Goal: Information Seeking & Learning: Find specific page/section

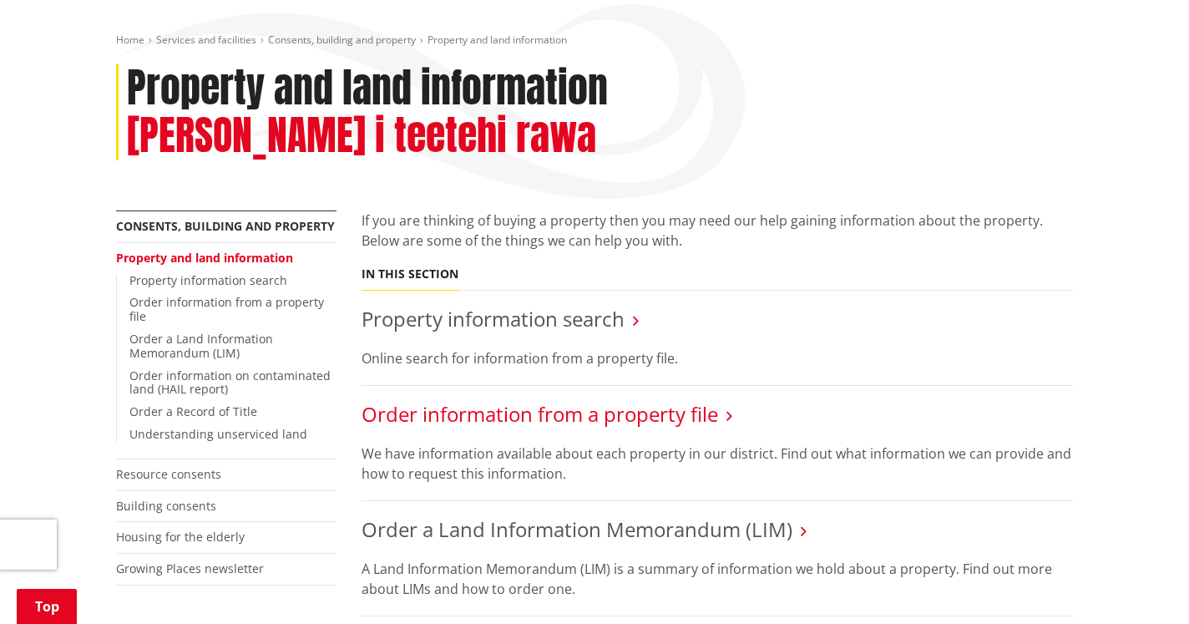
scroll to position [181, 0]
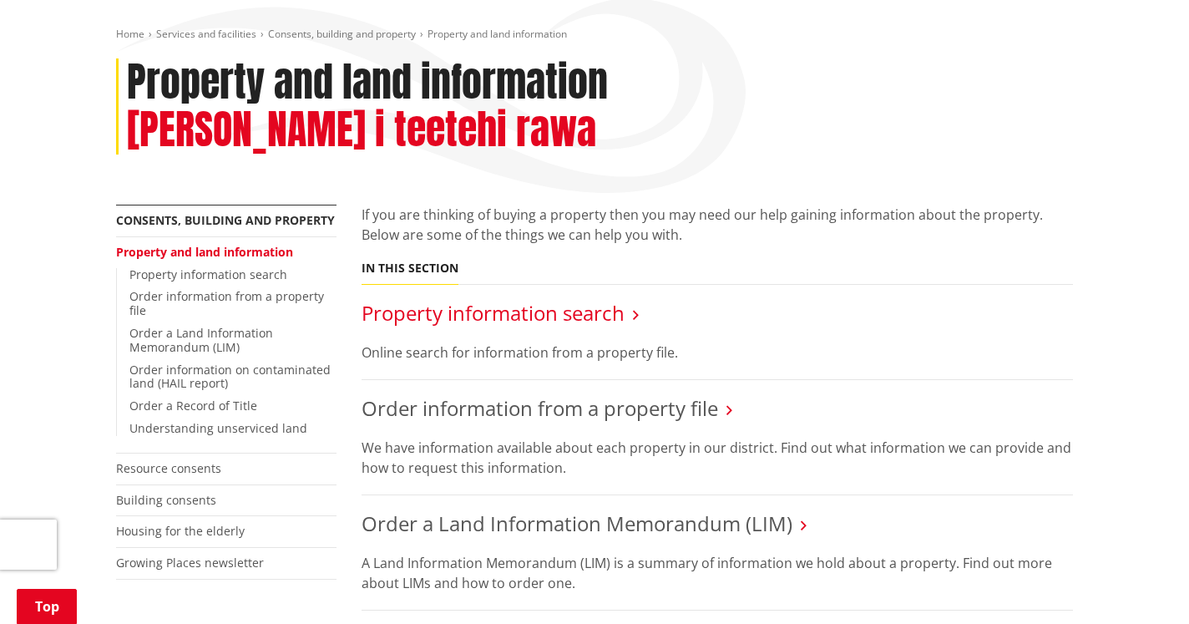
click at [587, 299] on link "Property information search" at bounding box center [492, 313] width 263 height 28
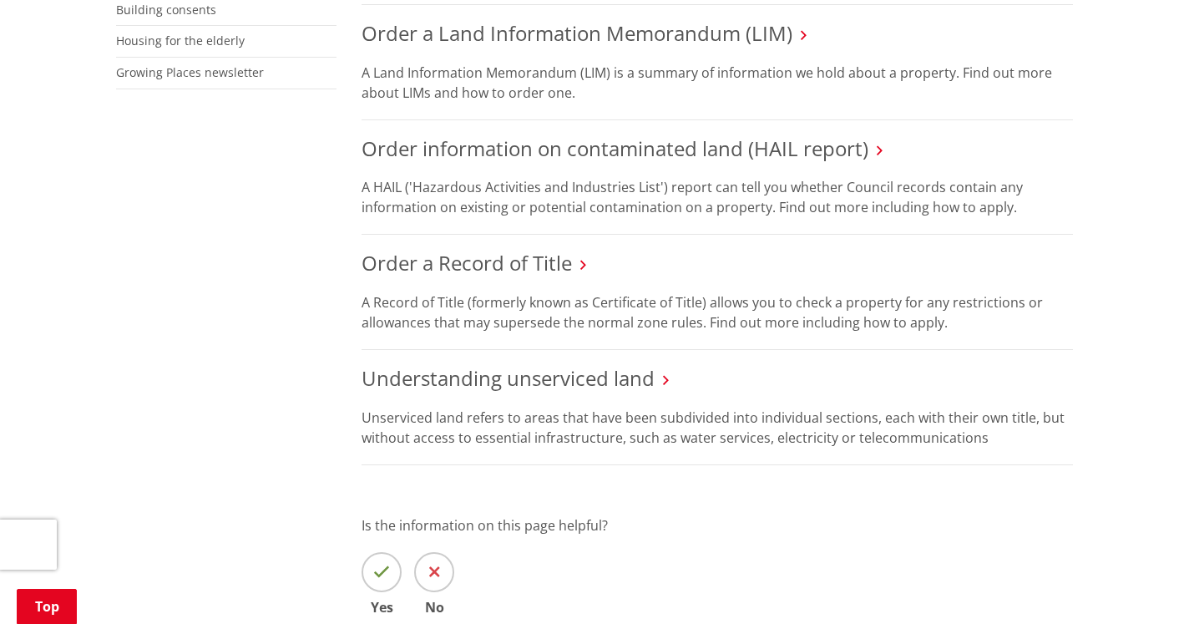
scroll to position [689, 0]
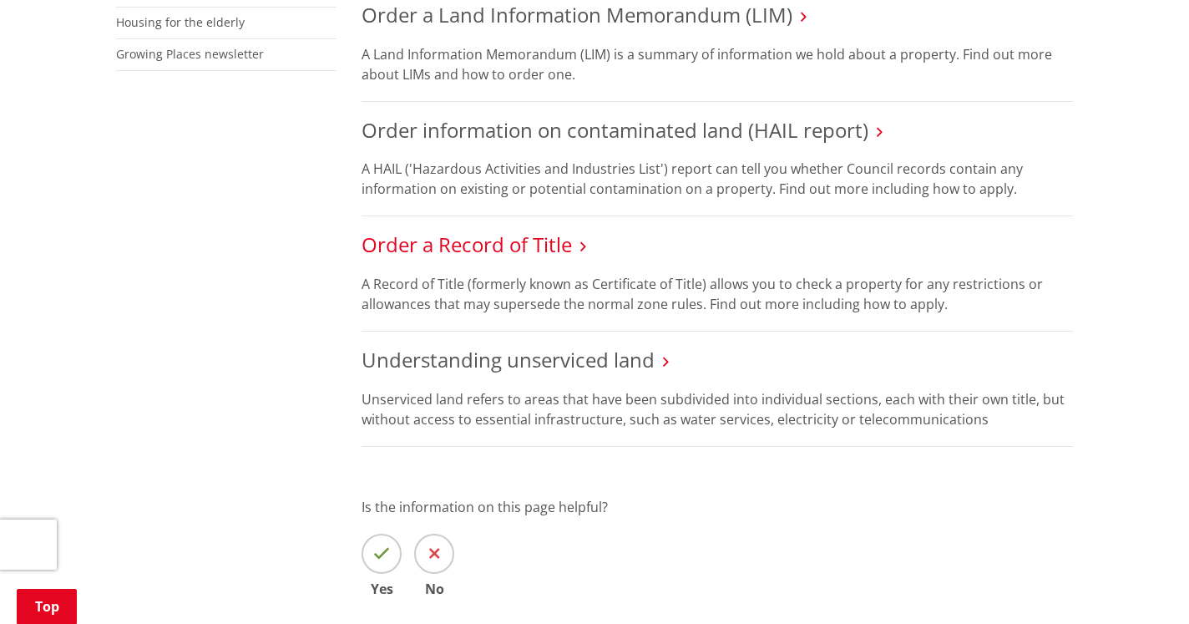
click at [460, 230] on link "Order a Record of Title" at bounding box center [466, 244] width 210 height 28
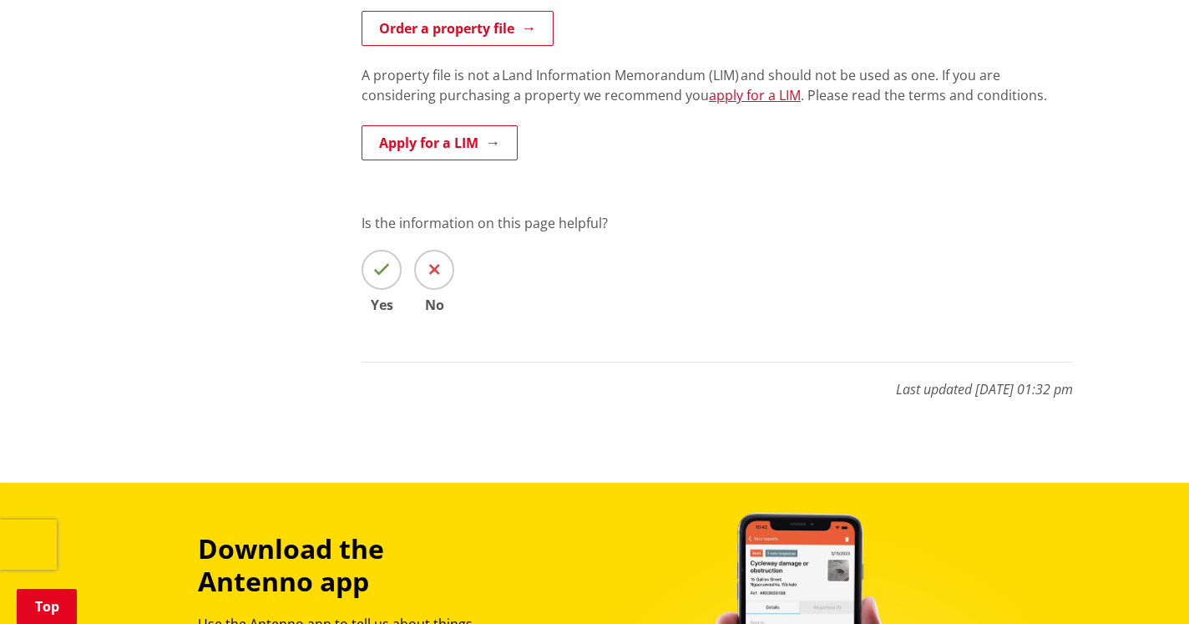
scroll to position [1239, 0]
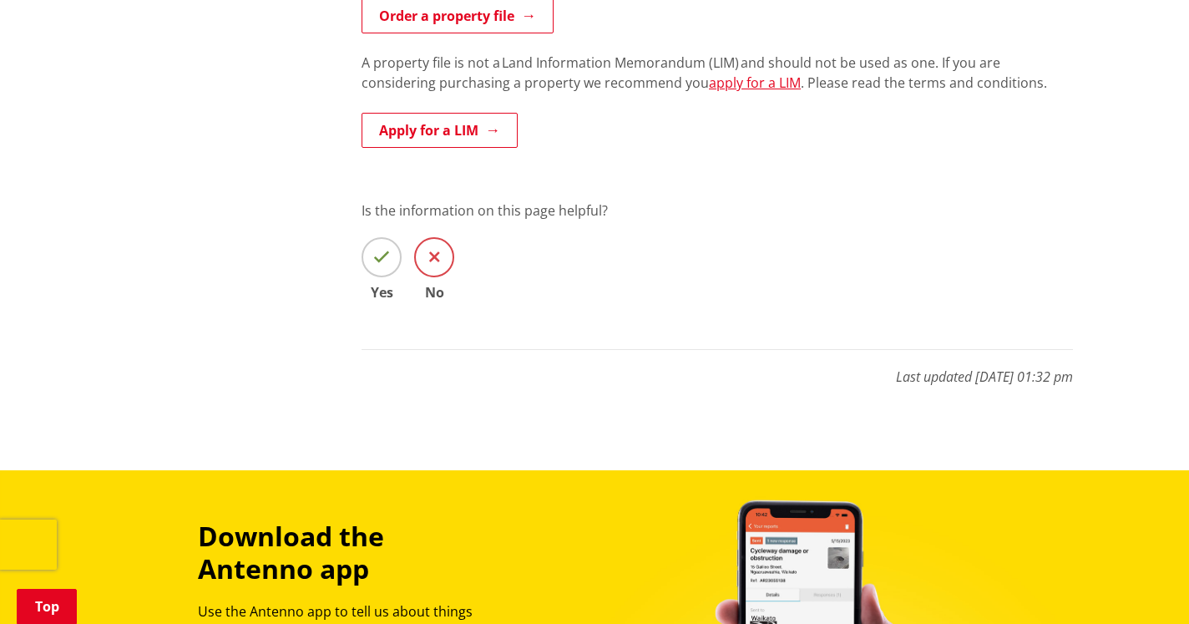
click at [440, 251] on span at bounding box center [434, 257] width 40 height 40
click at [0, 0] on input "No" at bounding box center [0, 0] width 0 height 0
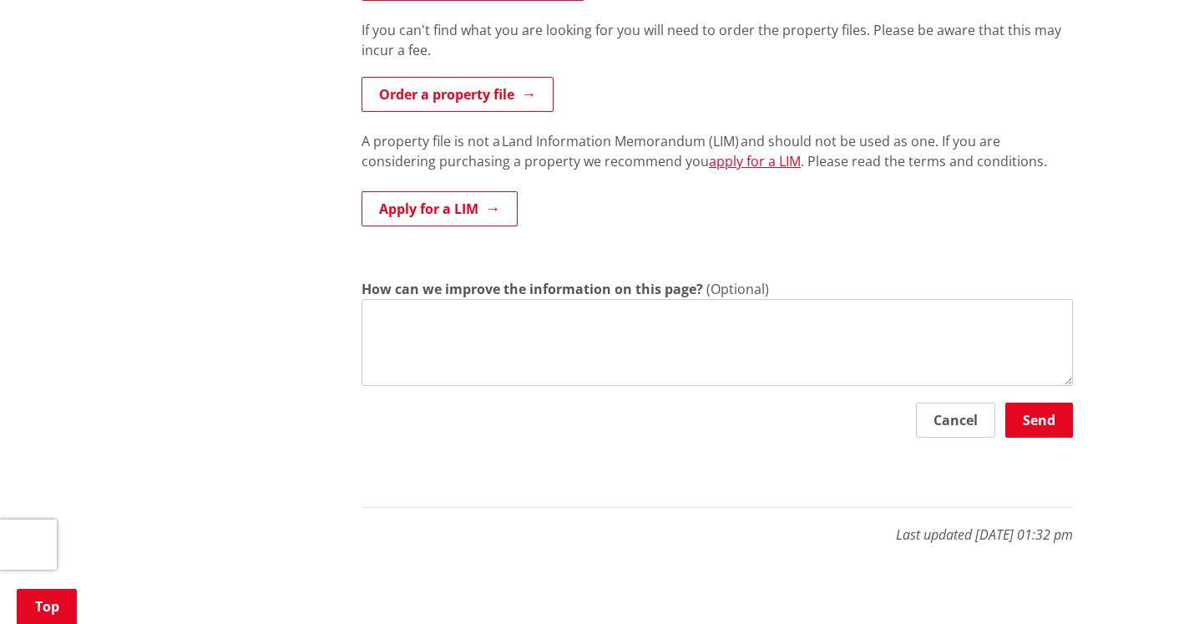
scroll to position [1164, 0]
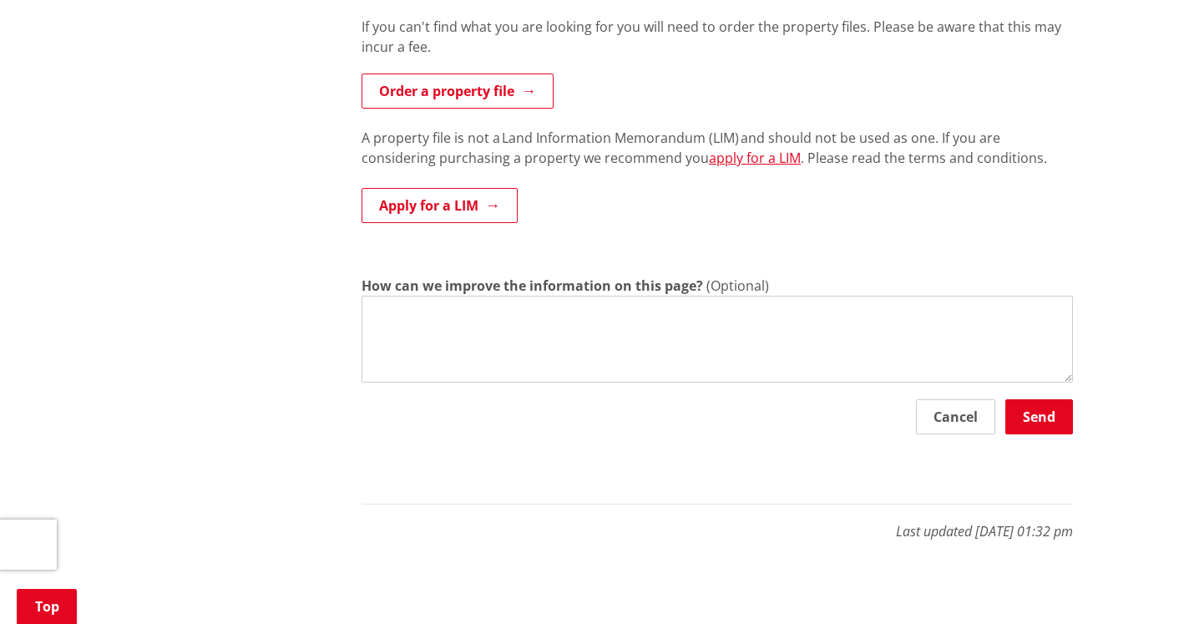
click at [391, 321] on textarea "How can we improve the information on this page?" at bounding box center [716, 338] width 711 height 87
type textarea "Couldn't find info on my property where I have lived for over 40 years."
click at [1027, 412] on button "Send" at bounding box center [1039, 416] width 68 height 35
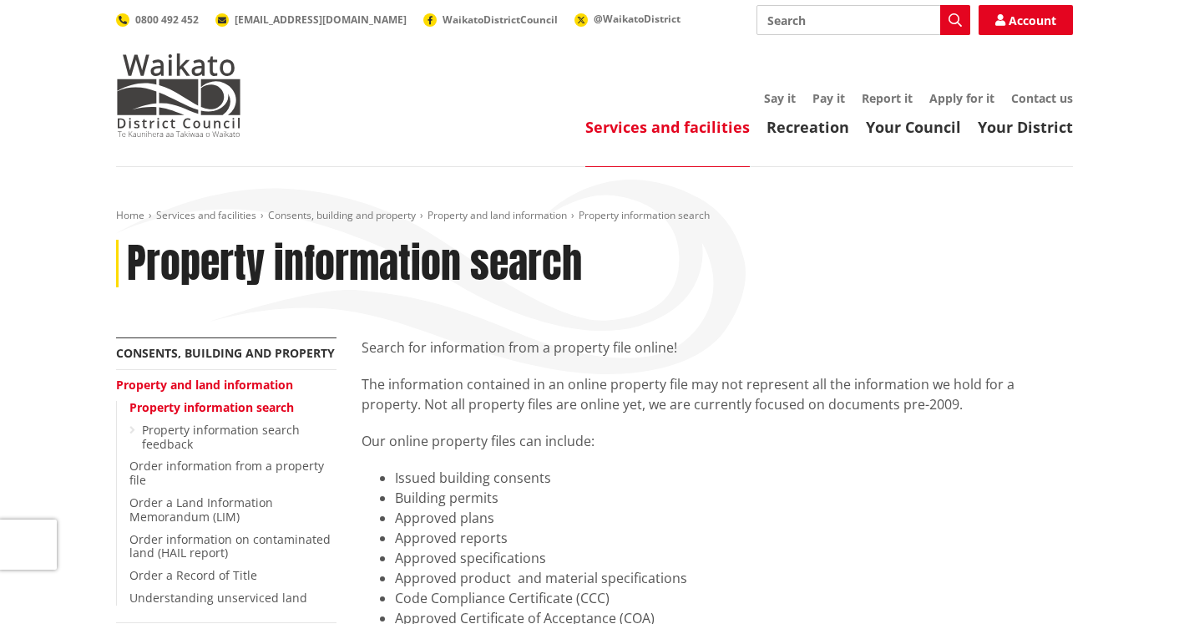
scroll to position [0, 0]
